Goal: Task Accomplishment & Management: Use online tool/utility

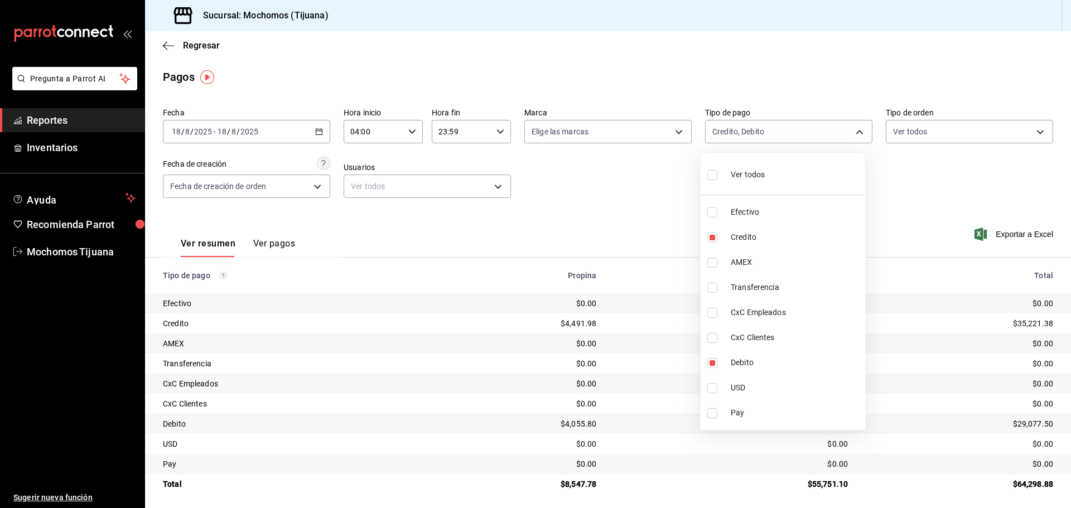
click at [168, 47] on div at bounding box center [535, 254] width 1071 height 508
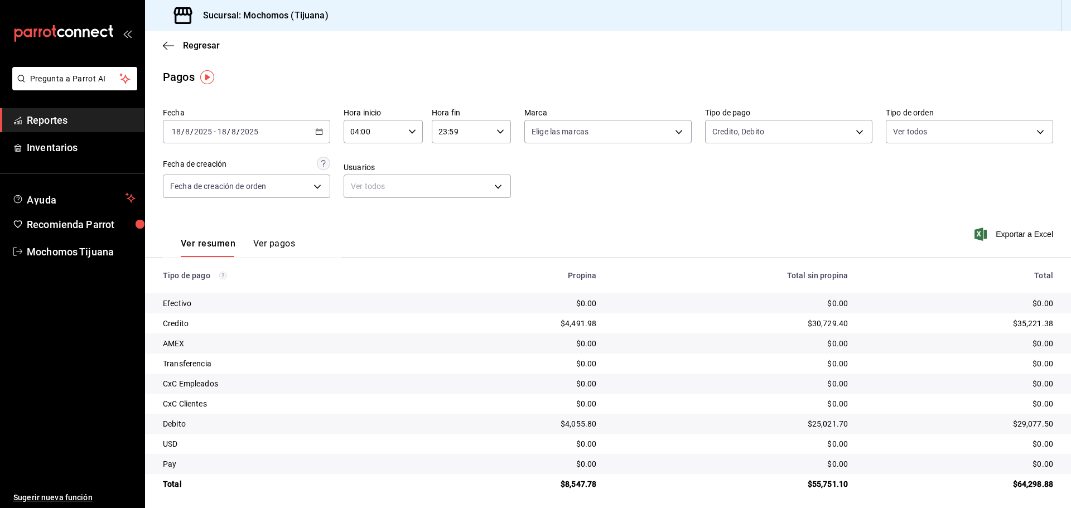
click at [168, 47] on icon "button" at bounding box center [168, 46] width 11 height 10
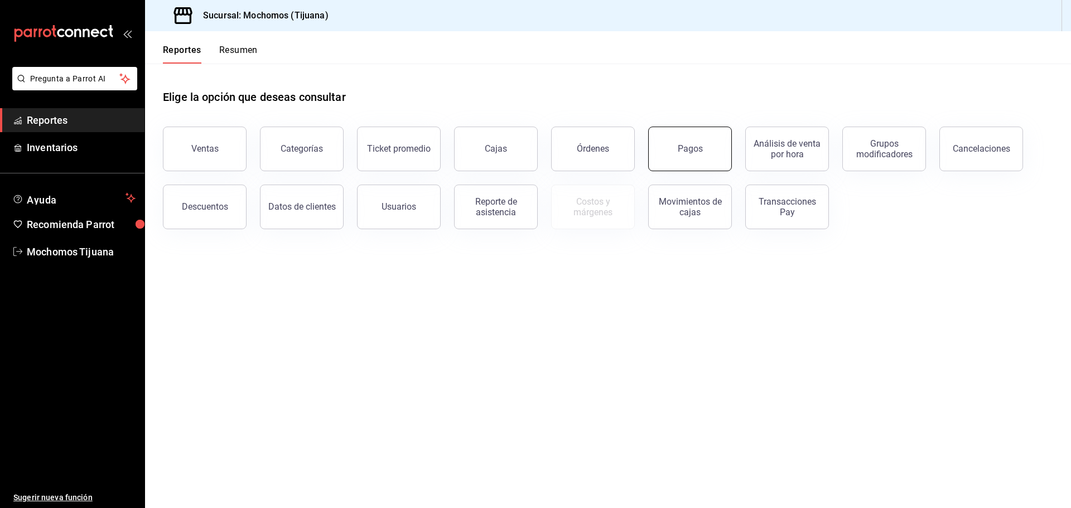
click at [712, 151] on button "Pagos" at bounding box center [690, 149] width 84 height 45
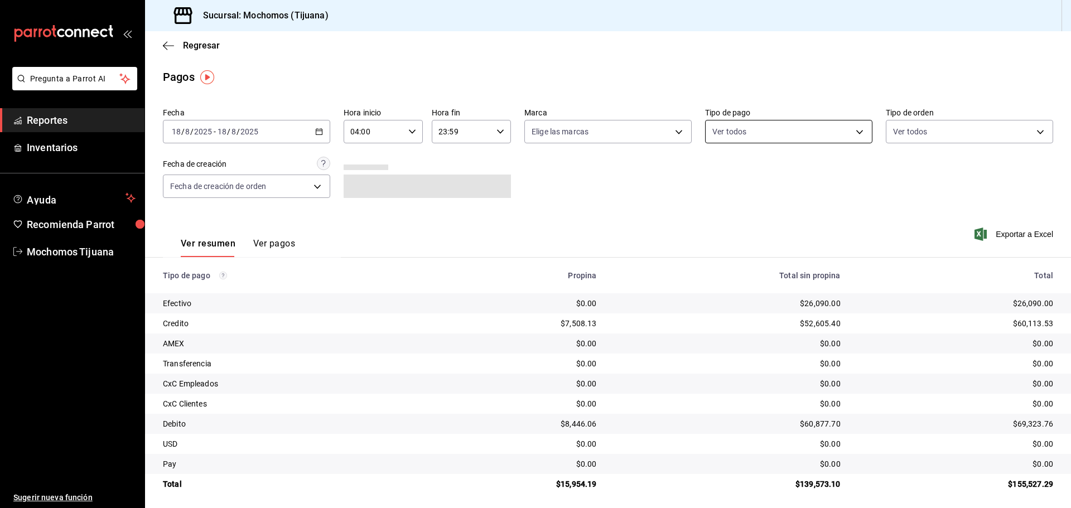
click at [851, 131] on body "Pregunta a Parrot AI Reportes Inventarios Ayuda Recomienda Parrot Mochomos Tiju…" at bounding box center [535, 254] width 1071 height 508
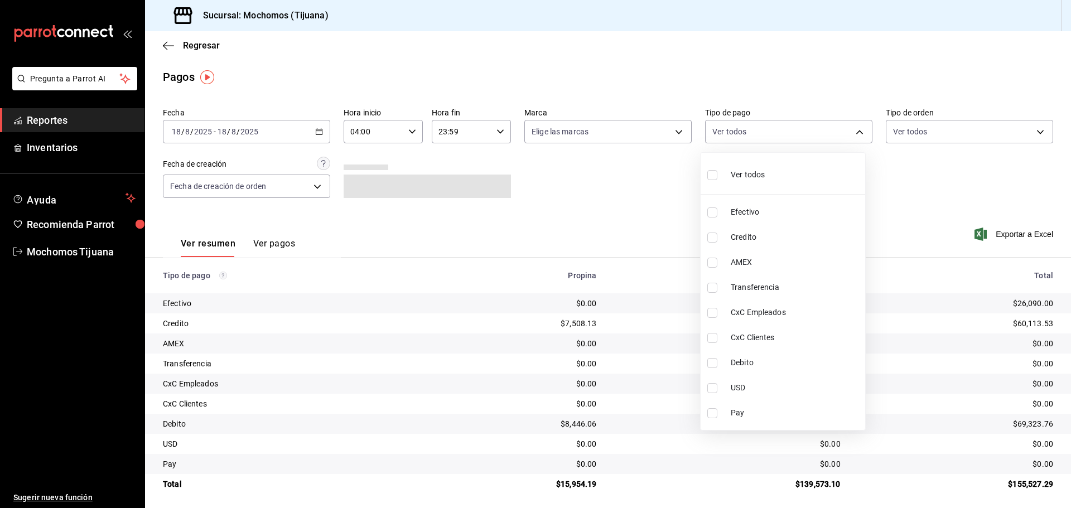
click at [765, 360] on span "Debito" at bounding box center [795, 363] width 130 height 12
type input "b7370aa5-450f-4a05-bab4-2784151f97fb"
checkbox input "true"
click at [773, 245] on li "Credito" at bounding box center [787, 237] width 164 height 25
type input "b7370aa5-450f-4a05-bab4-2784151f97fb,a27a072c-b141-4985-9f83-ae60dbe2196b"
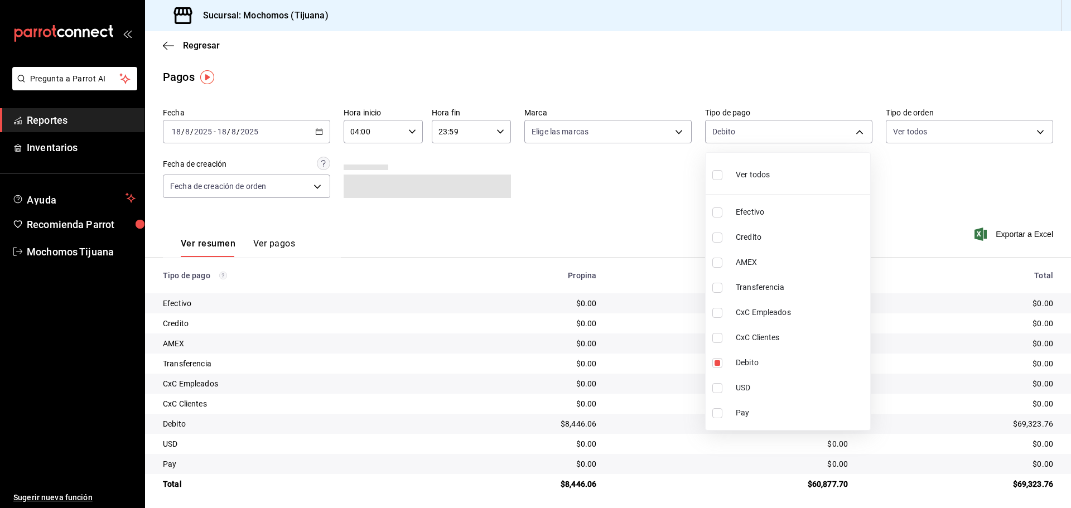
checkbox input "true"
click at [729, 342] on li "CxC Clientes" at bounding box center [787, 337] width 164 height 25
type input "b7370aa5-450f-4a05-bab4-2784151f97fb,a27a072c-b141-4985-9f83-ae60dbe2196b,d67ab…"
checkbox input "true"
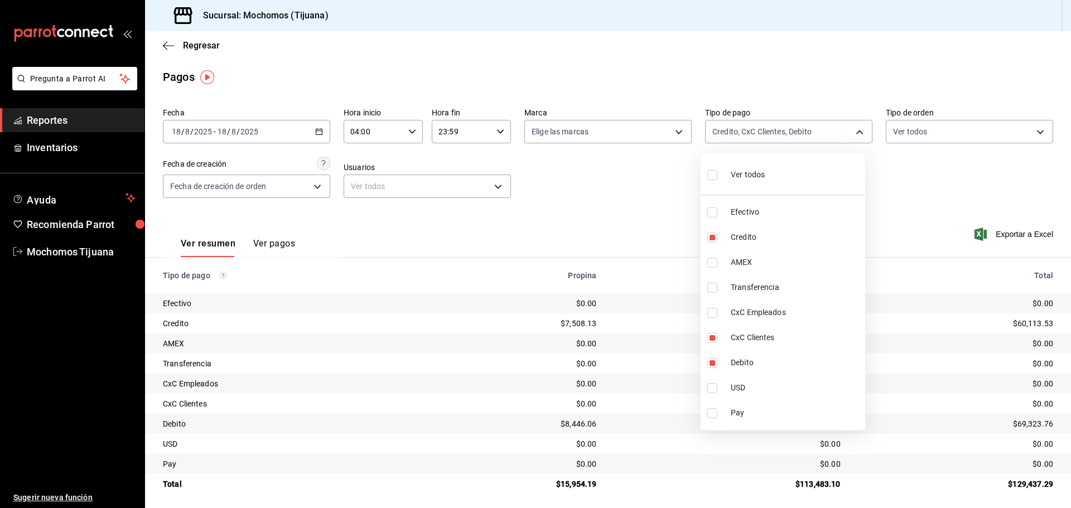
click at [715, 176] on input "checkbox" at bounding box center [712, 175] width 10 height 10
checkbox input "true"
type input "e823c082-5bf3-4e6e-b961-f7623faa40a9,a27a072c-b141-4985-9f83-ae60dbe2196b,28e67…"
checkbox input "true"
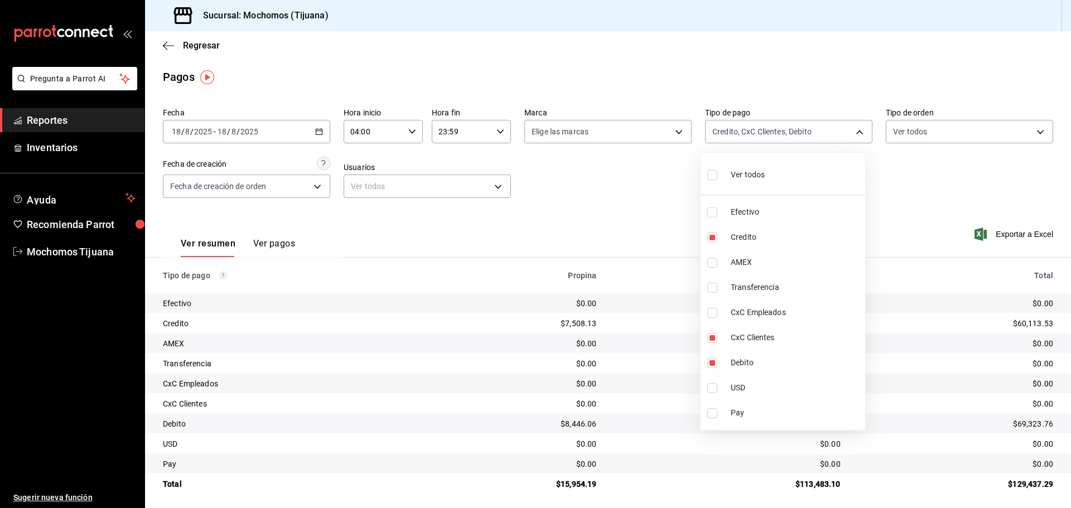
checkbox input "true"
click at [177, 45] on div at bounding box center [535, 254] width 1071 height 508
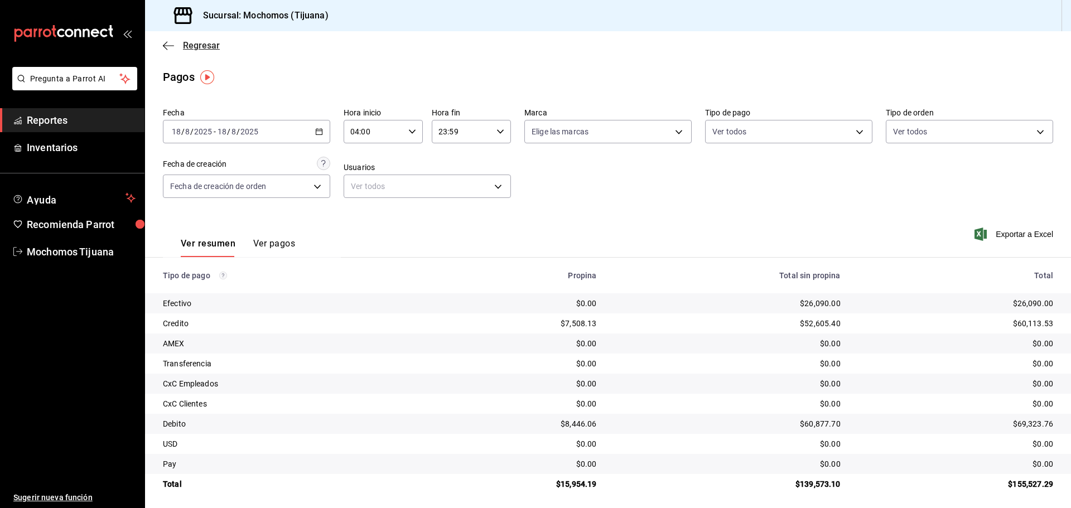
click at [171, 45] on icon "button" at bounding box center [168, 46] width 11 height 10
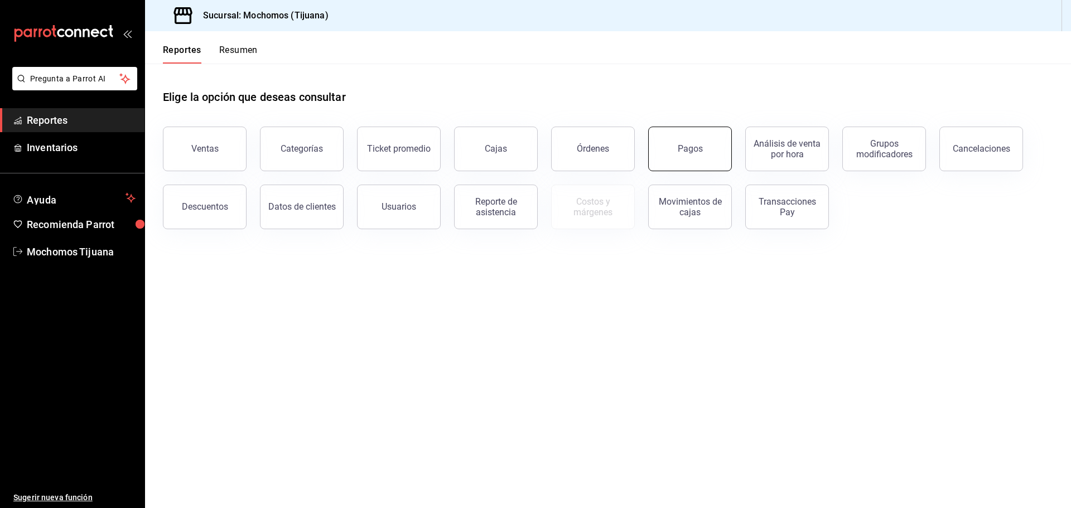
click at [700, 158] on button "Pagos" at bounding box center [690, 149] width 84 height 45
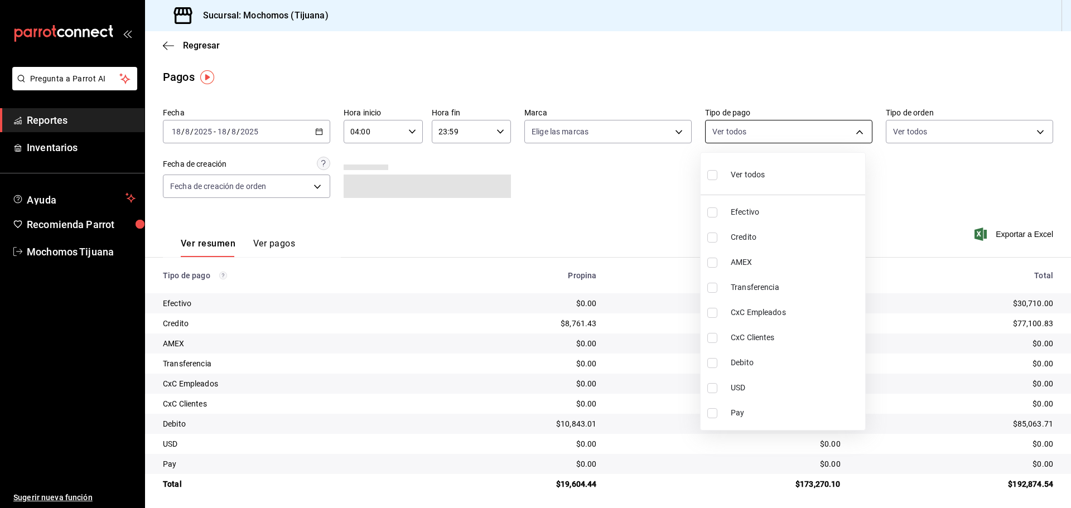
click at [851, 135] on body "Pregunta a Parrot AI Reportes Inventarios Ayuda Recomienda Parrot Mochomos Tiju…" at bounding box center [535, 254] width 1071 height 508
click at [777, 235] on span "Credito" at bounding box center [795, 237] width 130 height 12
type input "a27a072c-b141-4985-9f83-ae60dbe2196b"
checkbox input "true"
click at [767, 363] on span "Debito" at bounding box center [800, 363] width 130 height 12
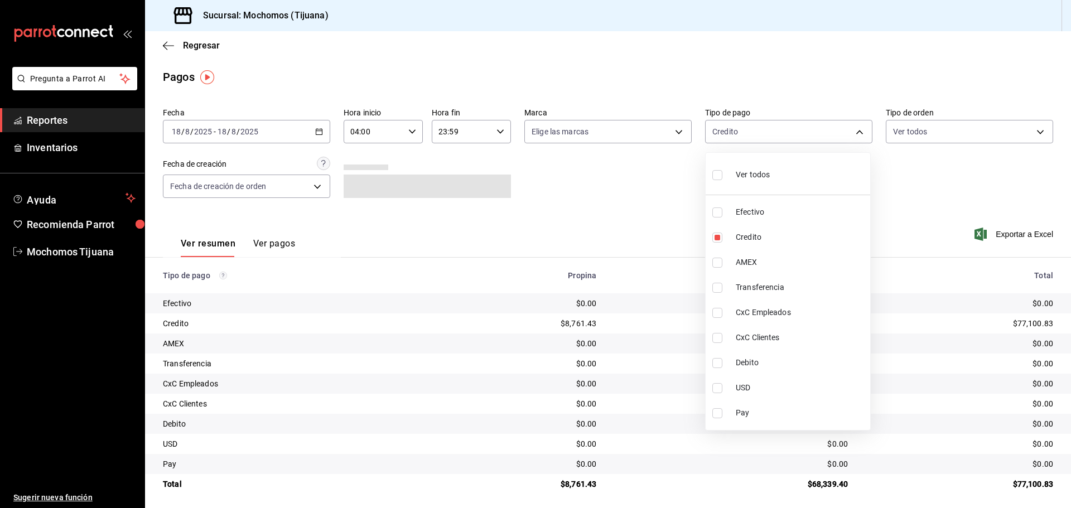
type input "a27a072c-b141-4985-9f83-ae60dbe2196b,b7370aa5-450f-4a05-bab4-2784151f97fb"
checkbox input "true"
click at [710, 173] on input "checkbox" at bounding box center [712, 175] width 10 height 10
checkbox input "true"
type input "e823c082-5bf3-4e6e-b961-f7623faa40a9,a27a072c-b141-4985-9f83-ae60dbe2196b,28e67…"
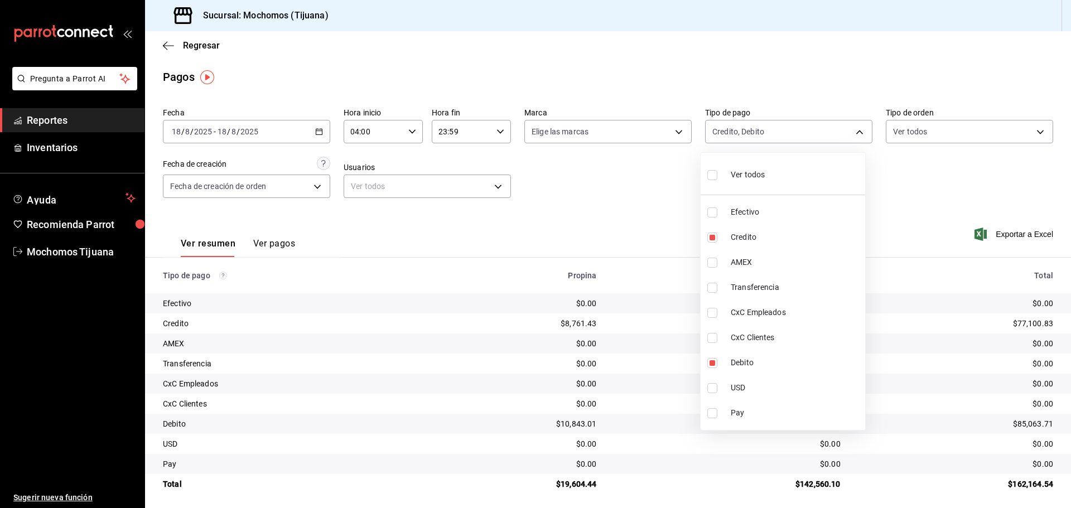
checkbox input "true"
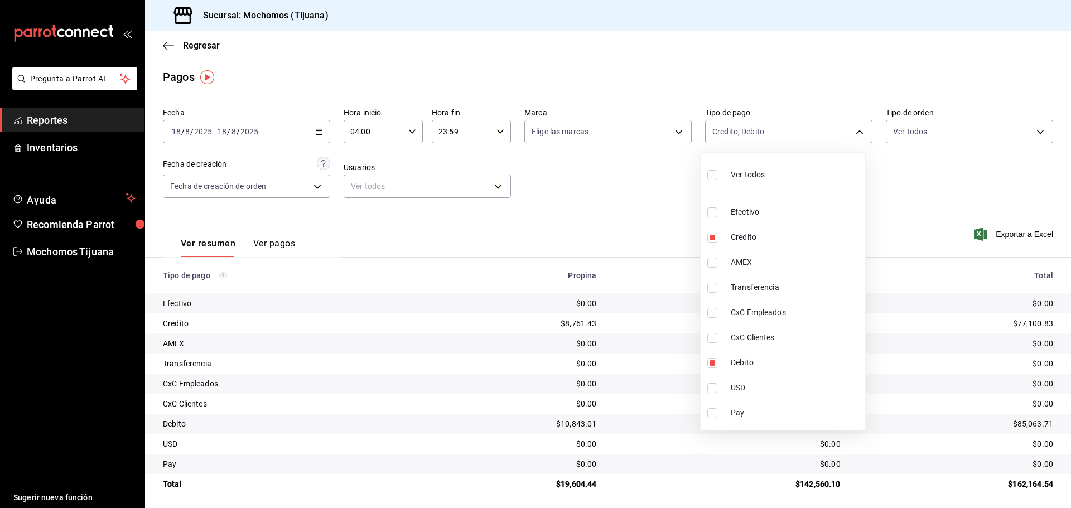
checkbox input "true"
click at [718, 176] on input "checkbox" at bounding box center [717, 175] width 10 height 10
checkbox input "false"
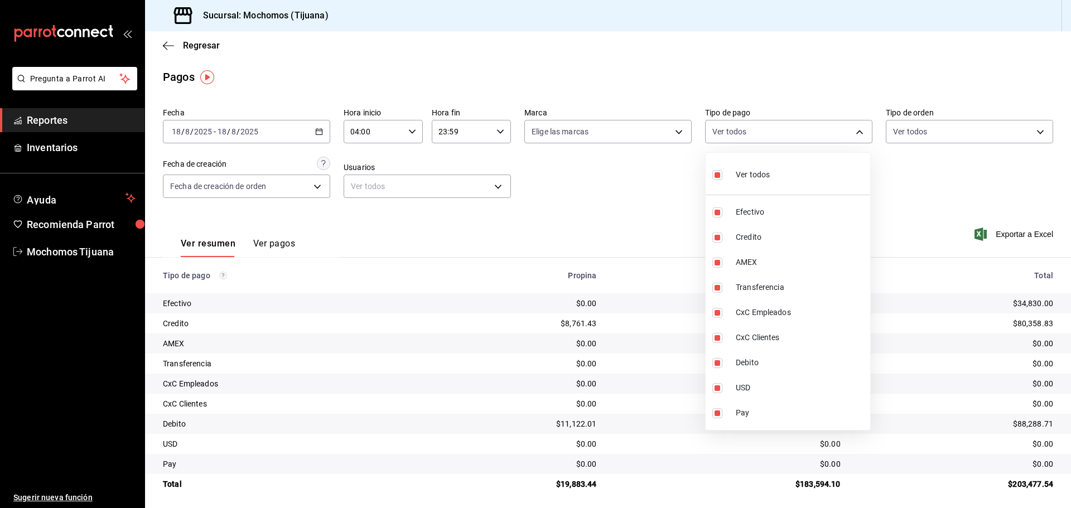
checkbox input "false"
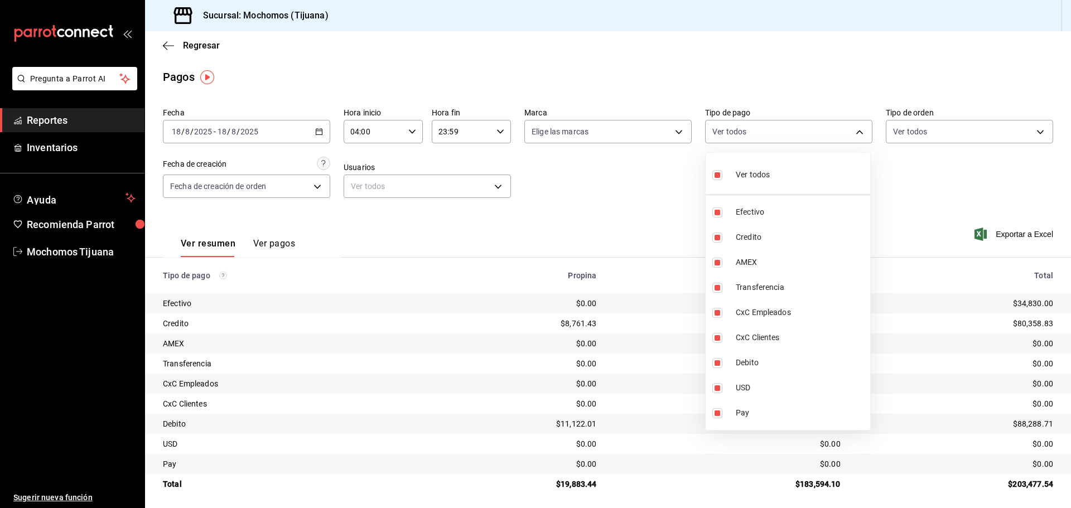
checkbox input "false"
click at [168, 46] on div at bounding box center [535, 254] width 1071 height 508
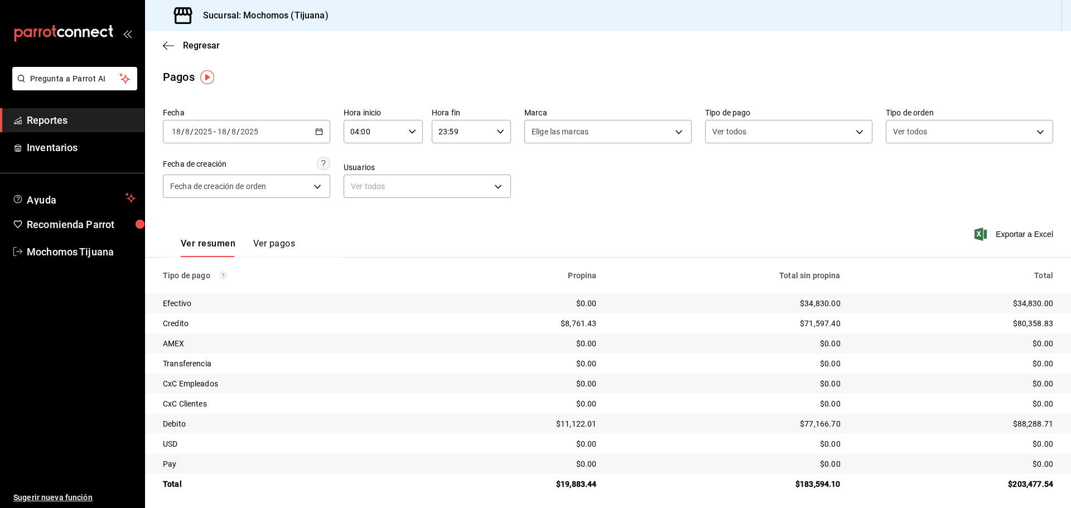
click at [168, 46] on icon "button" at bounding box center [168, 46] width 11 height 10
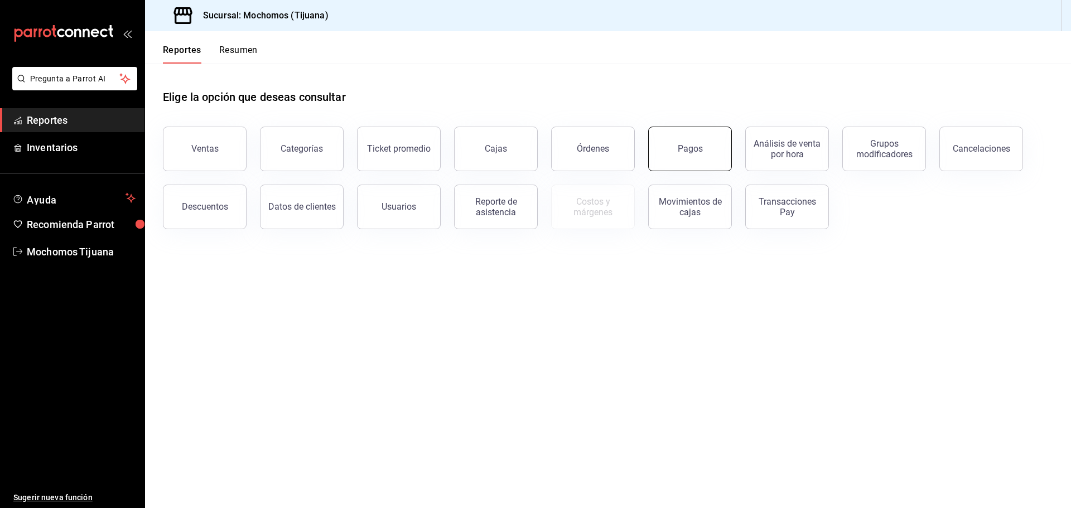
click at [719, 144] on button "Pagos" at bounding box center [690, 149] width 84 height 45
